Goal: Transaction & Acquisition: Purchase product/service

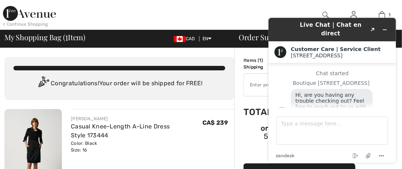
scroll to position [9, 0]
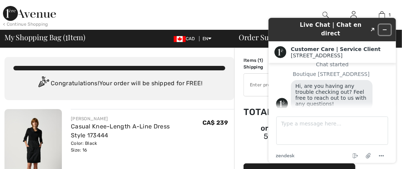
click at [389, 24] on button "Minimize widget" at bounding box center [385, 29] width 12 height 10
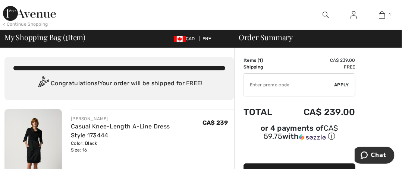
click at [353, 13] on img at bounding box center [354, 14] width 6 height 9
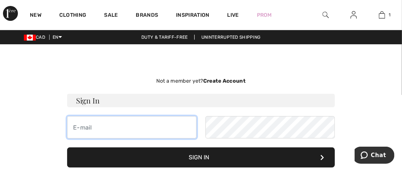
click at [116, 128] on input "email" at bounding box center [132, 127] width 130 height 22
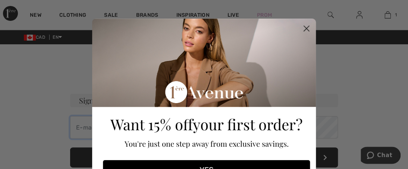
type input "o"
type input "phillips"
click at [156, 164] on button "YES" at bounding box center [206, 169] width 207 height 19
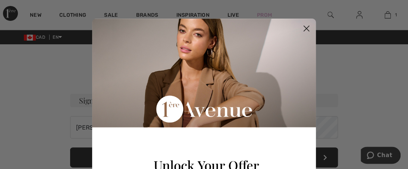
scroll to position [140, 0]
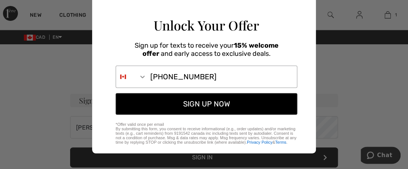
type input "519-400-3932"
click at [233, 106] on button "SIGN UP NOW" at bounding box center [207, 104] width 182 height 22
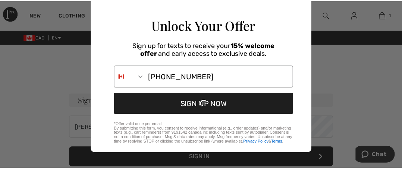
scroll to position [0, 0]
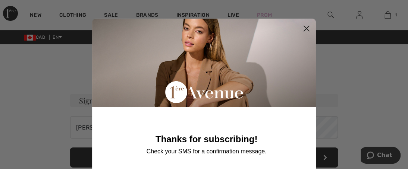
click at [302, 28] on circle "Close dialog" at bounding box center [306, 28] width 12 height 12
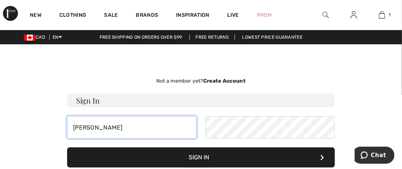
click at [126, 127] on input "phillips" at bounding box center [132, 127] width 130 height 22
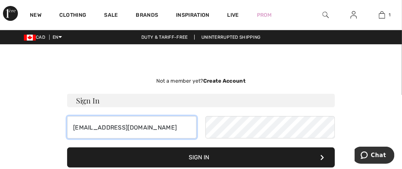
type input "phillipsloriann@gmail.com"
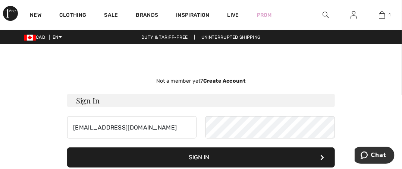
click at [165, 156] on button "Sign In" at bounding box center [201, 158] width 268 height 20
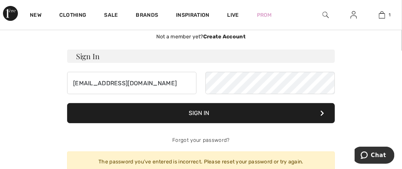
scroll to position [50, 0]
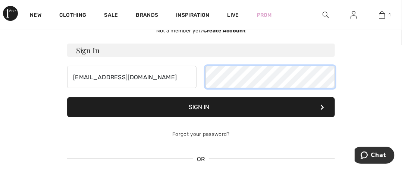
click at [184, 80] on div "phillipsloriann@gmail.com" at bounding box center [201, 77] width 268 height 22
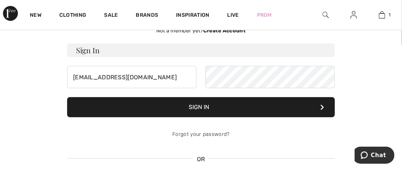
click at [189, 104] on button "Sign In" at bounding box center [201, 107] width 268 height 20
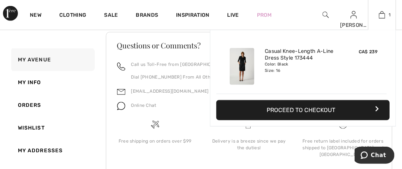
click at [309, 113] on button "Proceed to Checkout" at bounding box center [303, 110] width 174 height 20
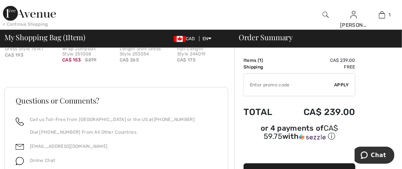
scroll to position [368, 0]
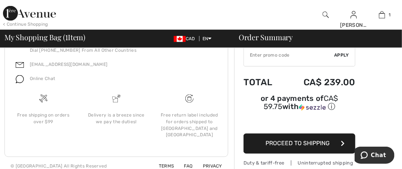
click at [288, 140] on span "Proceed to Shipping" at bounding box center [298, 143] width 64 height 7
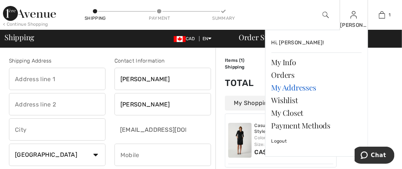
click at [302, 88] on link "My Addresses" at bounding box center [317, 87] width 90 height 13
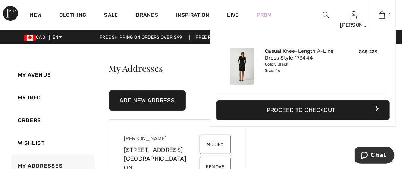
click at [319, 111] on button "Proceed to Checkout" at bounding box center [303, 110] width 174 height 20
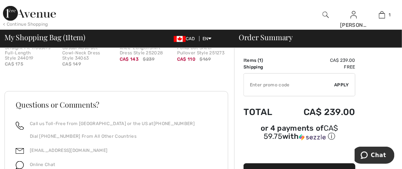
scroll to position [368, 0]
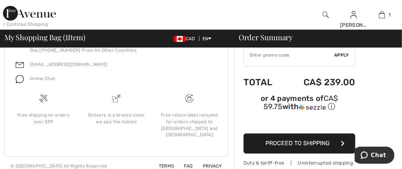
click at [300, 140] on span "Proceed to Shipping" at bounding box center [298, 143] width 64 height 7
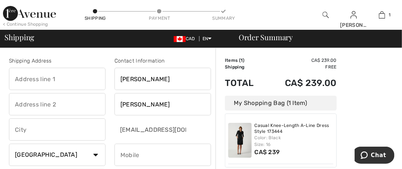
click at [46, 74] on input "text" at bounding box center [57, 79] width 97 height 22
type input "75 Mill Street East"
click at [43, 130] on input "text" at bounding box center [57, 130] width 97 height 22
type input "Kingsville"
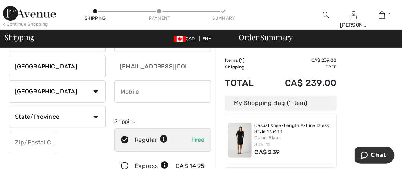
scroll to position [65, 0]
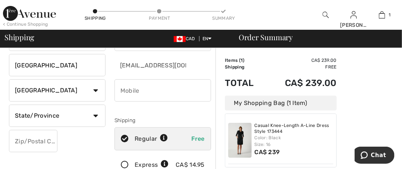
click at [54, 114] on select "State/Province Alberta British Columbia Manitoba New Brunswick Newfoundland and…" at bounding box center [57, 116] width 97 height 22
select select "ON"
click at [9, 105] on select "State/Province Alberta British Columbia Manitoba New Brunswick Newfoundland and…" at bounding box center [57, 116] width 97 height 22
click at [34, 141] on input "text" at bounding box center [33, 141] width 49 height 22
type input "N9Y1K8"
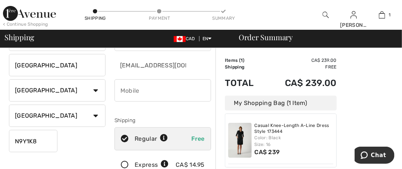
click at [149, 85] on input "phone" at bounding box center [163, 90] width 97 height 22
type input "5194003932"
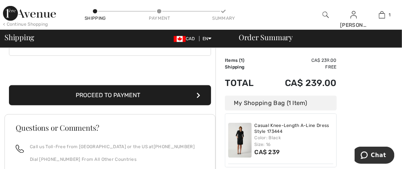
scroll to position [247, 0]
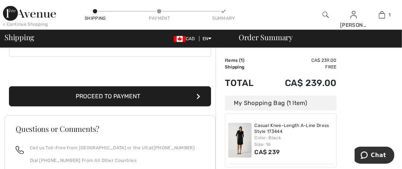
click at [140, 91] on button "Proceed to Payment" at bounding box center [110, 97] width 202 height 20
click at [136, 95] on button "Proceed to Payment" at bounding box center [110, 97] width 202 height 20
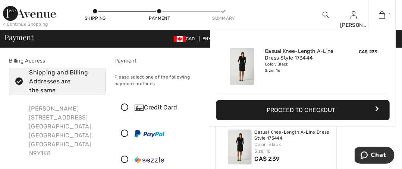
click at [384, 12] on img at bounding box center [382, 14] width 6 height 9
click at [312, 106] on button "Proceed to Checkout" at bounding box center [303, 110] width 174 height 20
click at [308, 110] on button "Proceed to Checkout" at bounding box center [303, 110] width 174 height 20
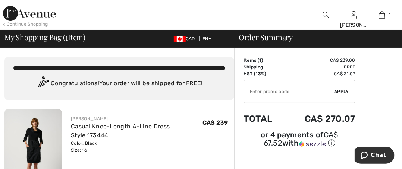
click at [291, 88] on input "TEXT" at bounding box center [289, 92] width 91 height 22
type input "NEW15"
click at [344, 90] on span "Apply" at bounding box center [342, 91] width 15 height 7
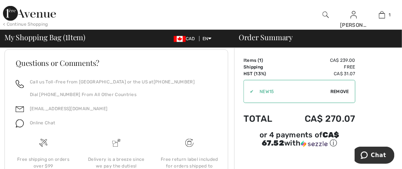
scroll to position [368, 0]
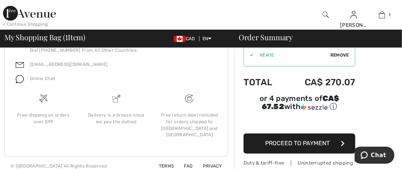
click at [330, 140] on span "Proceed to Payment" at bounding box center [298, 143] width 65 height 7
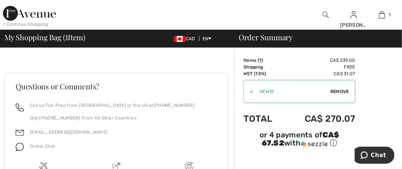
scroll to position [280, 0]
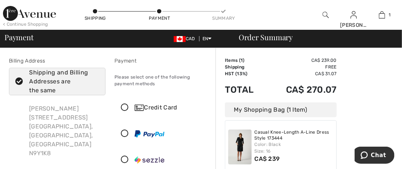
click at [125, 105] on icon at bounding box center [125, 108] width 20 height 8
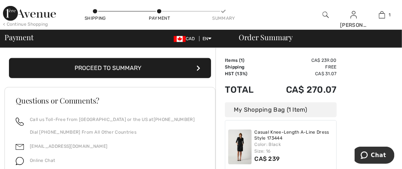
scroll to position [222, 0]
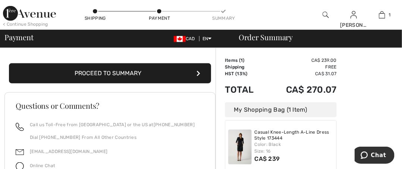
click at [161, 73] on button "Proceed to Summary" at bounding box center [110, 73] width 202 height 20
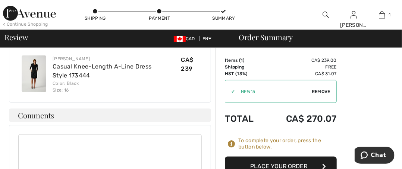
scroll to position [362, 0]
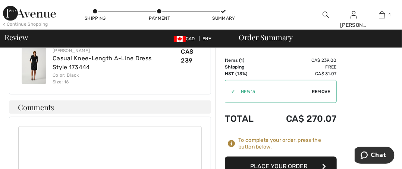
click at [163, 127] on textarea at bounding box center [110, 150] width 184 height 47
type textarea "S"
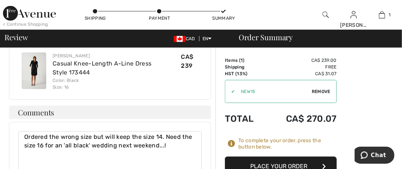
scroll to position [415, 0]
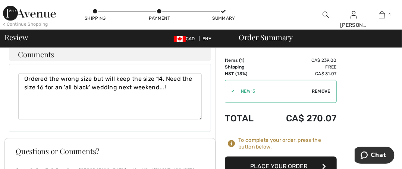
type textarea "Ordered the wrong size but will keep the size 14. Need the size 16 for an 'all …"
click at [292, 160] on button "Place Your Order" at bounding box center [281, 167] width 112 height 20
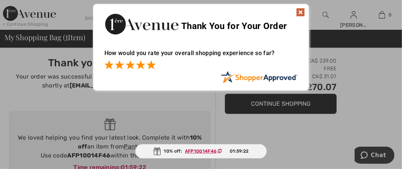
click at [151, 63] on span at bounding box center [151, 64] width 9 height 9
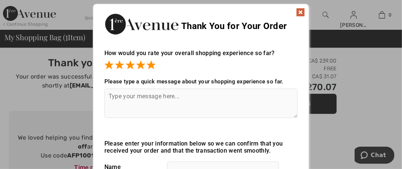
click at [402, 40] on div "Sorry! Something went wrong. Close Thank You for Your Order How would you rate …" at bounding box center [201, 122] width 402 height 245
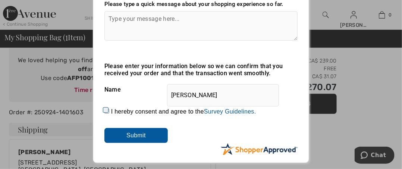
scroll to position [98, 0]
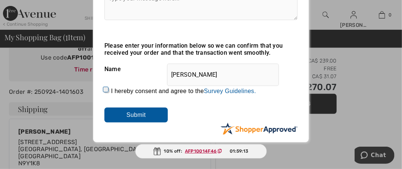
click at [106, 91] on input "I hereby consent and agree to the By submitting a review, you grant permission …" at bounding box center [106, 90] width 5 height 5
checkbox input "true"
click at [144, 113] on input "Submit" at bounding box center [135, 115] width 63 height 15
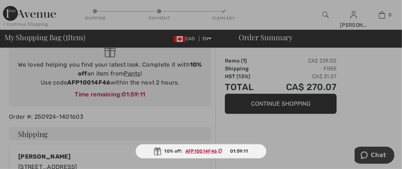
scroll to position [0, 0]
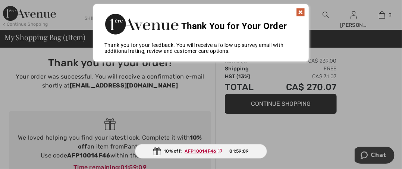
click at [299, 12] on img at bounding box center [300, 12] width 9 height 9
